Goal: Find specific page/section: Find specific page/section

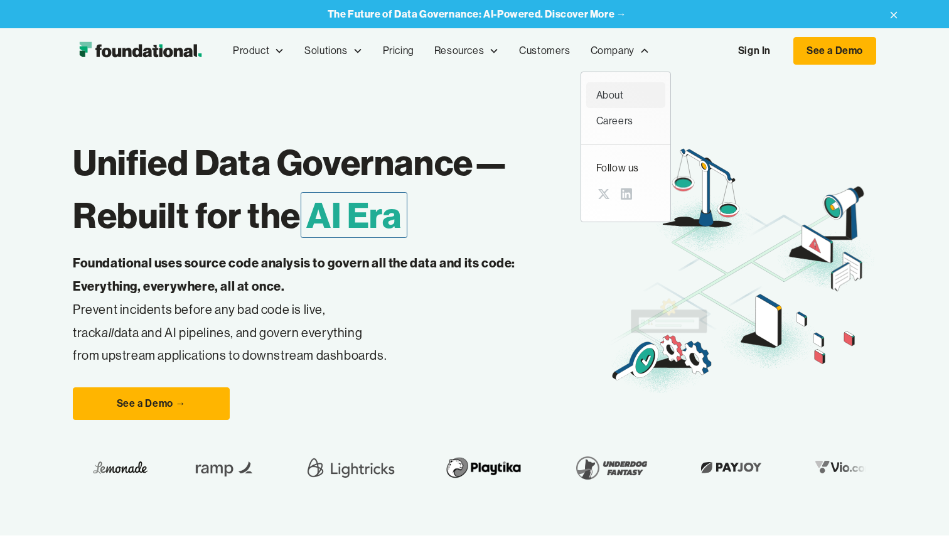
click at [610, 103] on link "About" at bounding box center [625, 95] width 79 height 26
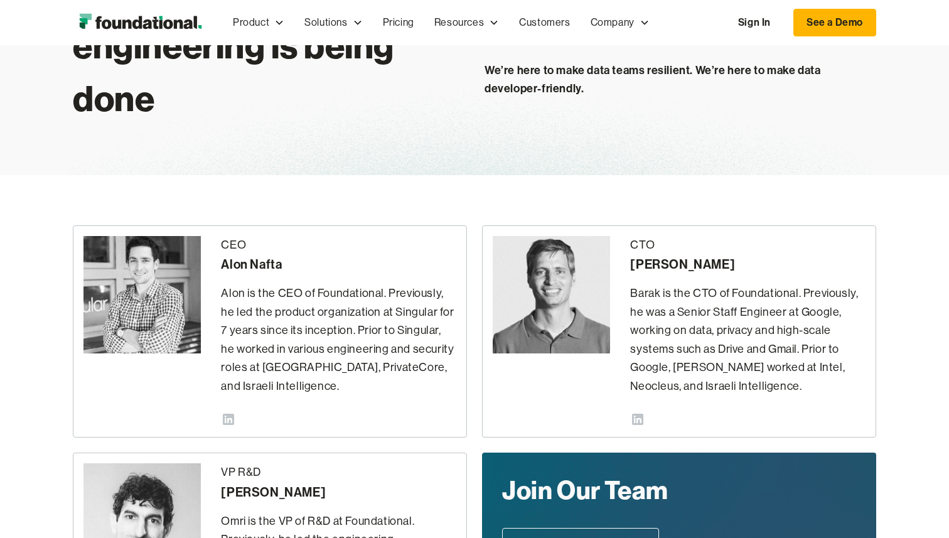
scroll to position [151, 0]
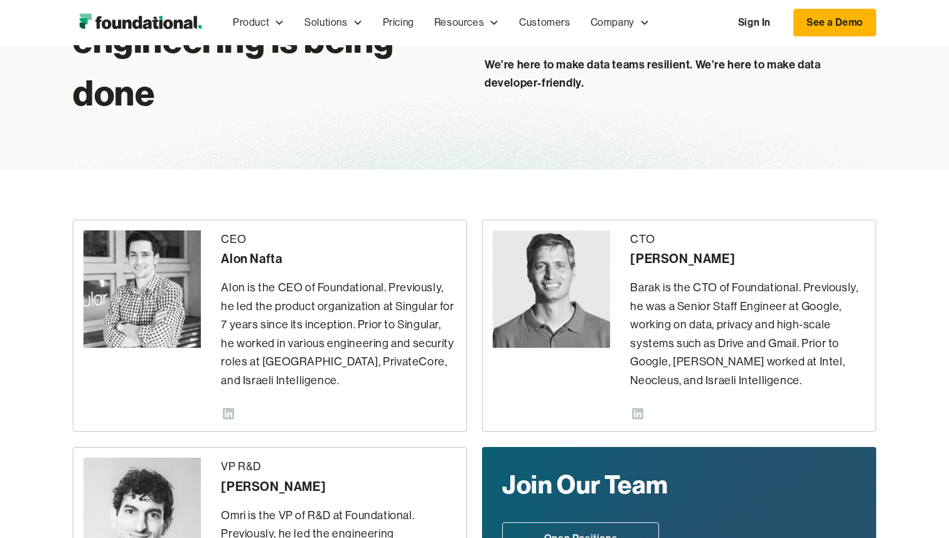
click at [253, 260] on div "Alon Nafta" at bounding box center [338, 259] width 235 height 20
copy div "Alon Nafta"
